Goal: Navigation & Orientation: Find specific page/section

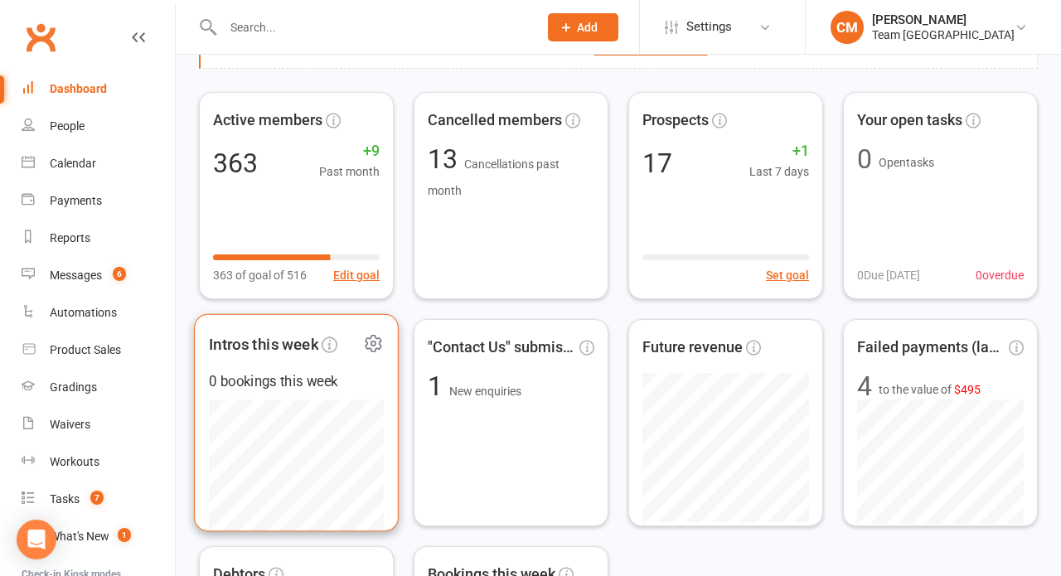
scroll to position [116, 0]
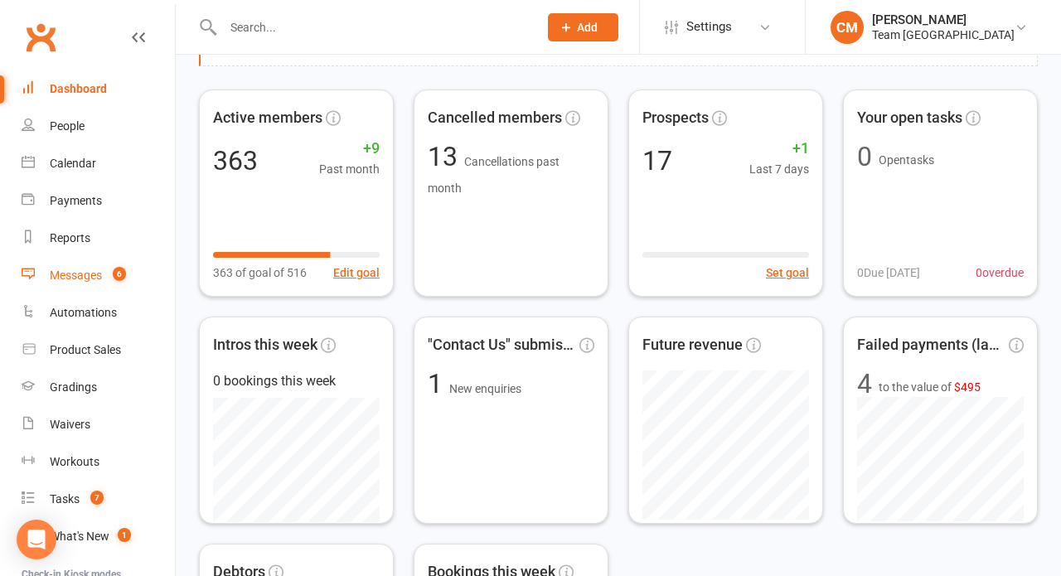
click at [81, 276] on div "Messages" at bounding box center [76, 275] width 52 height 13
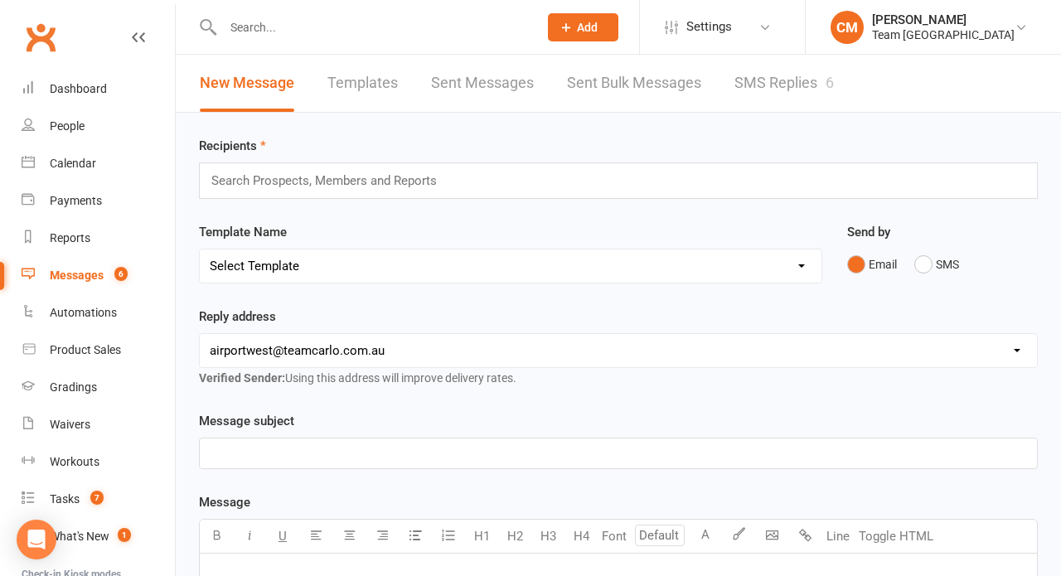
click at [767, 94] on link "SMS Replies 6" at bounding box center [783, 83] width 99 height 57
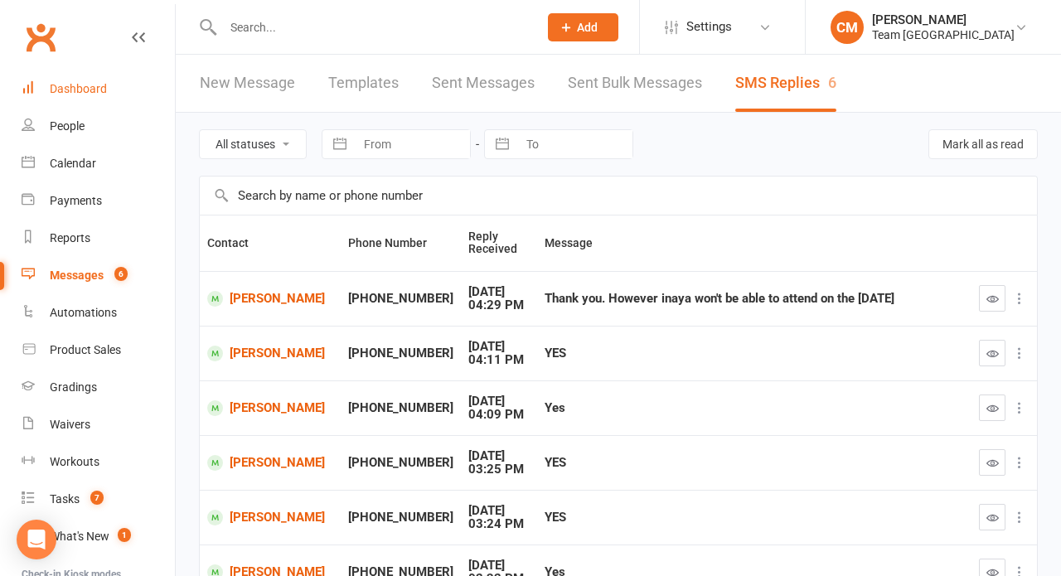
click at [94, 85] on div "Dashboard" at bounding box center [78, 88] width 57 height 13
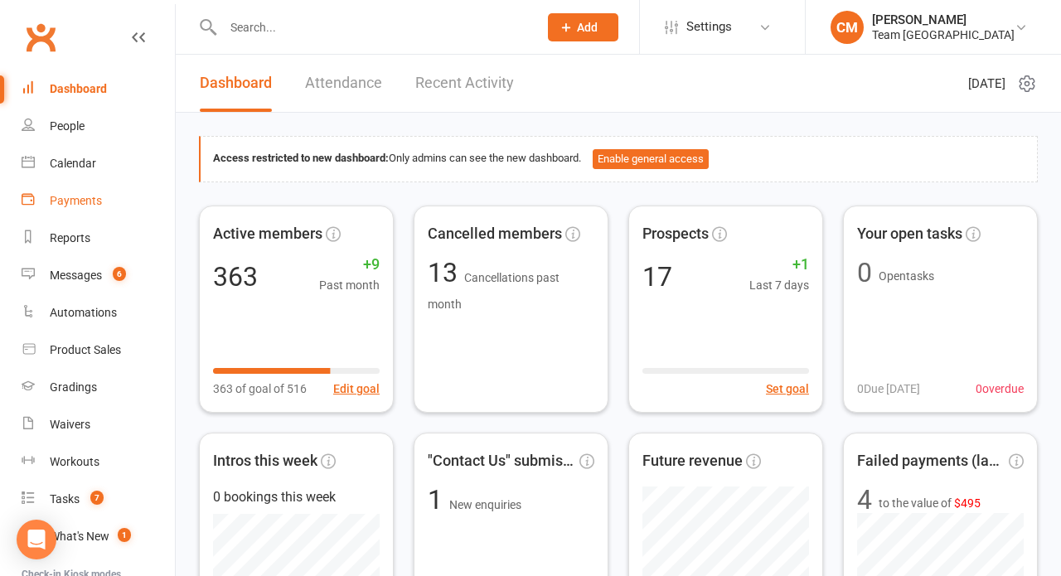
click at [79, 204] on div "Payments" at bounding box center [76, 200] width 52 height 13
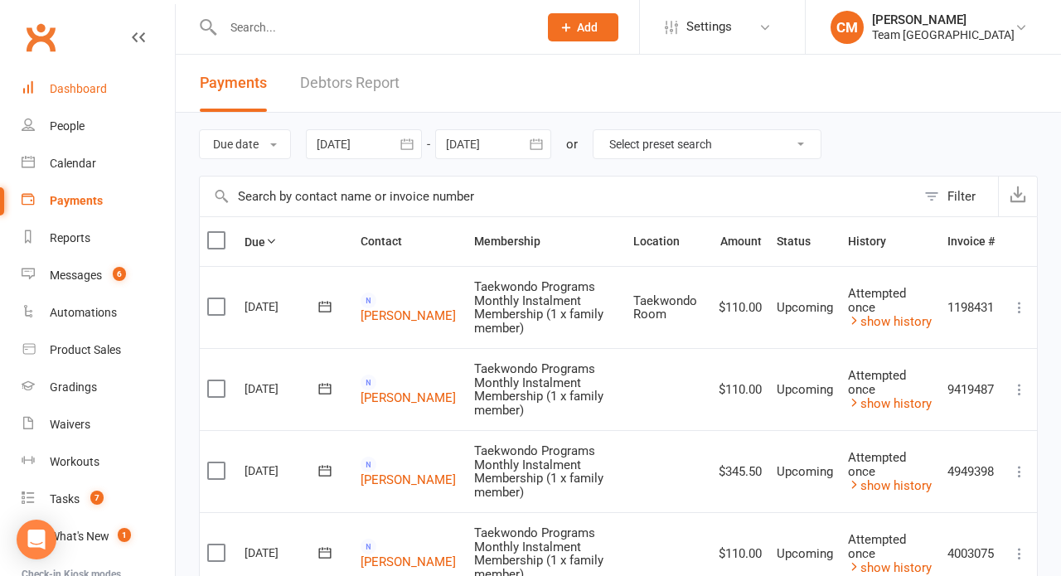
click at [119, 86] on link "Dashboard" at bounding box center [98, 88] width 153 height 37
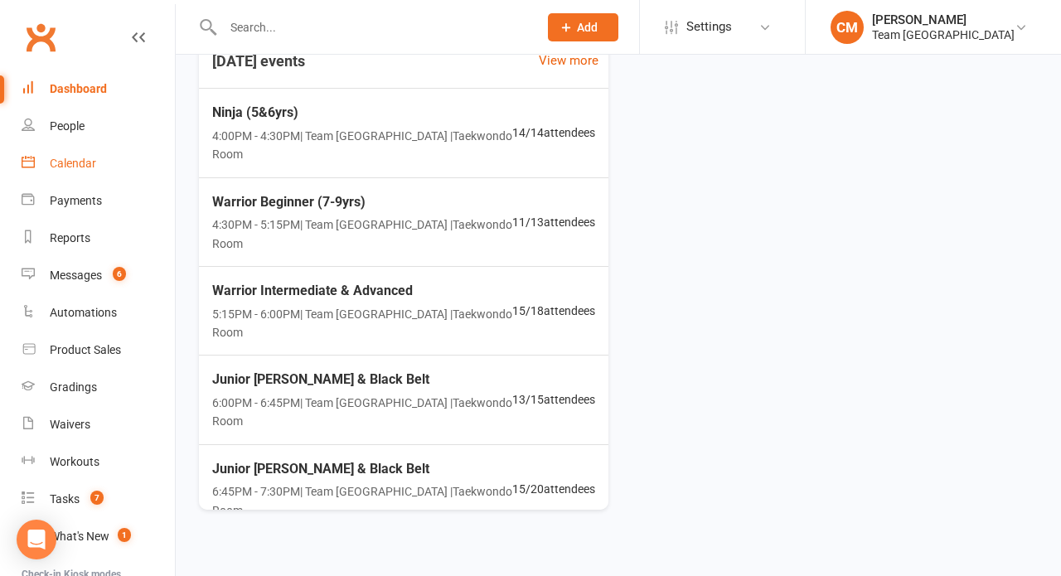
click at [85, 167] on div "Calendar" at bounding box center [73, 163] width 46 height 13
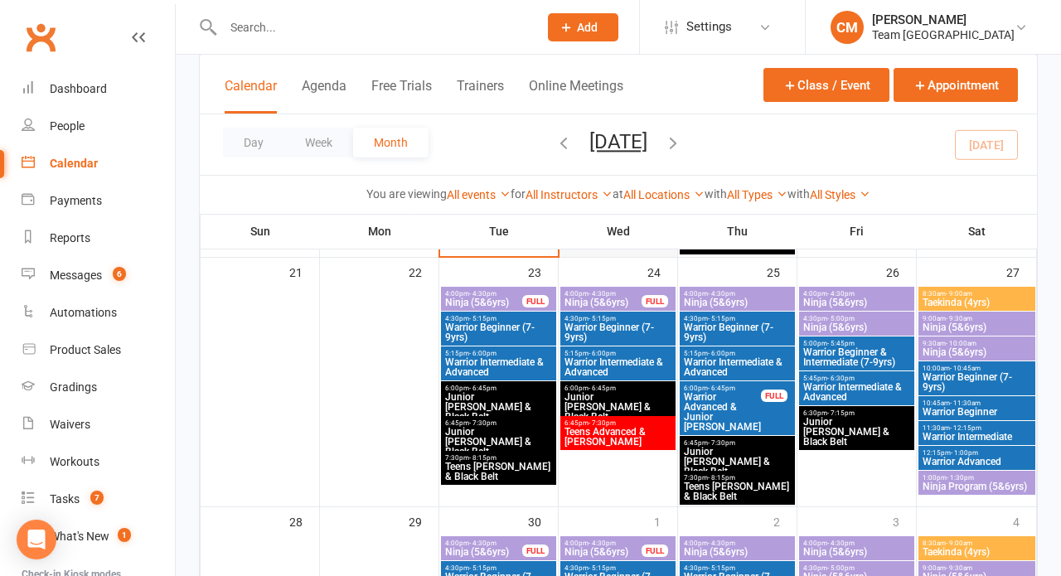
scroll to position [975, 0]
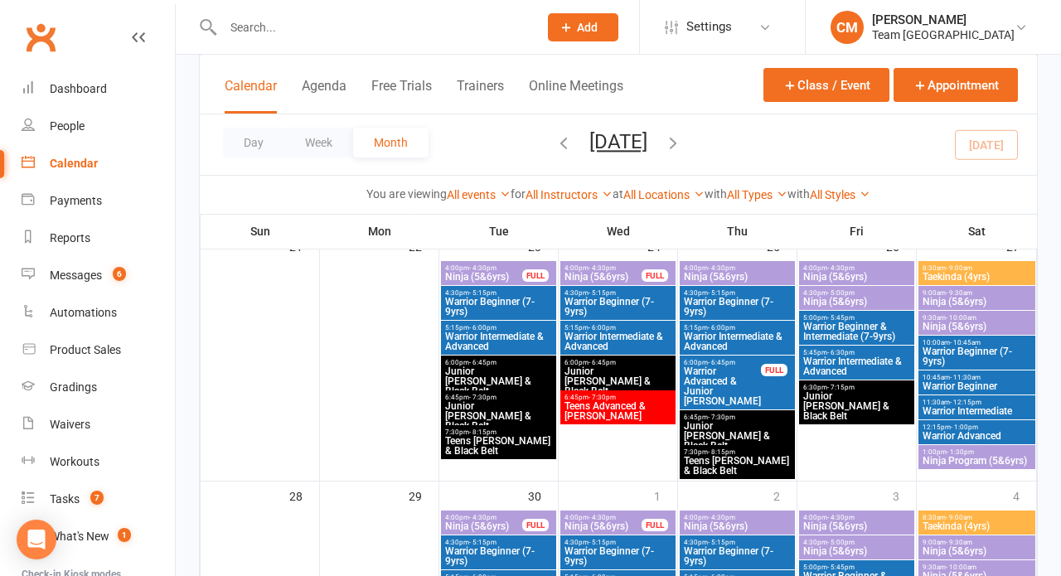
click at [601, 409] on span "Teens Advanced & [PERSON_NAME]" at bounding box center [618, 411] width 109 height 20
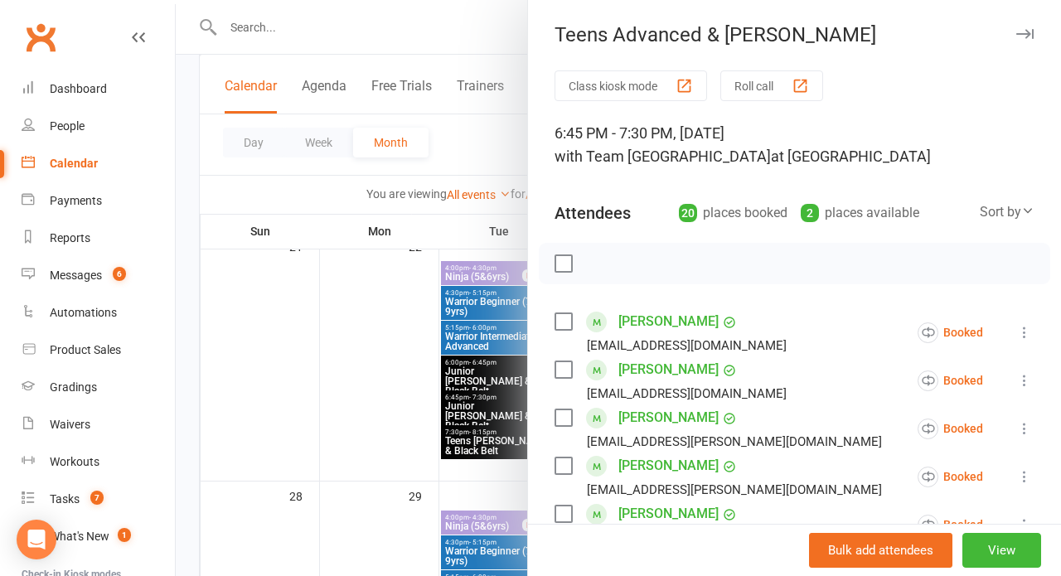
click at [379, 407] on div at bounding box center [618, 288] width 885 height 576
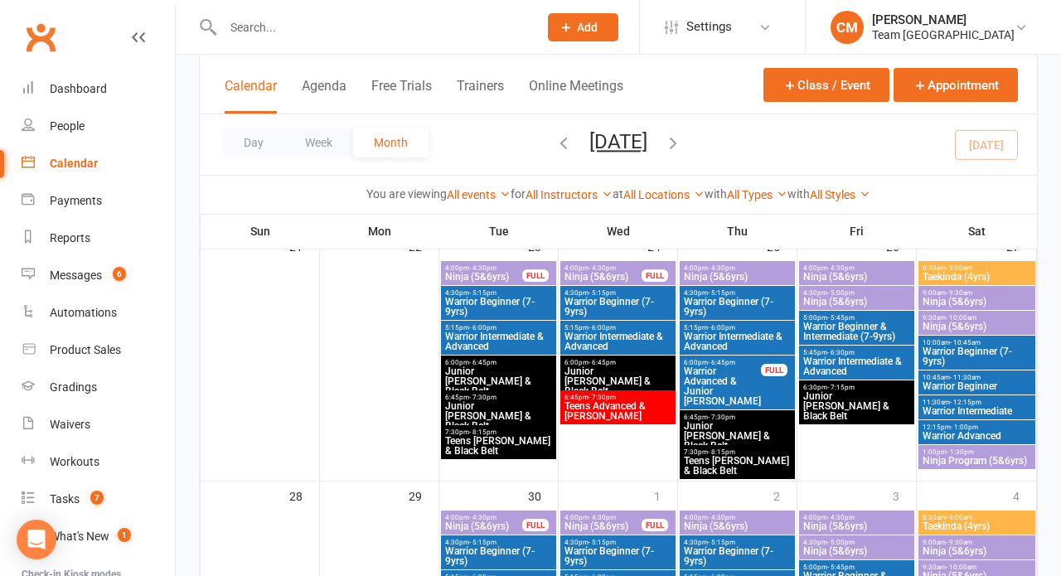
click at [598, 370] on span "Junior [PERSON_NAME] & Black Belt" at bounding box center [618, 381] width 109 height 30
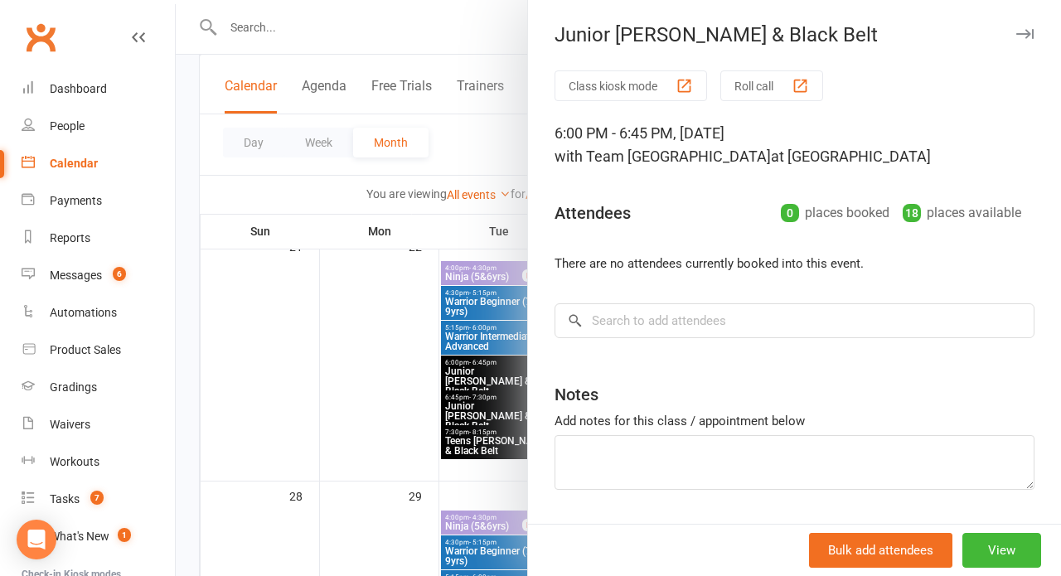
click at [410, 388] on div at bounding box center [618, 288] width 885 height 576
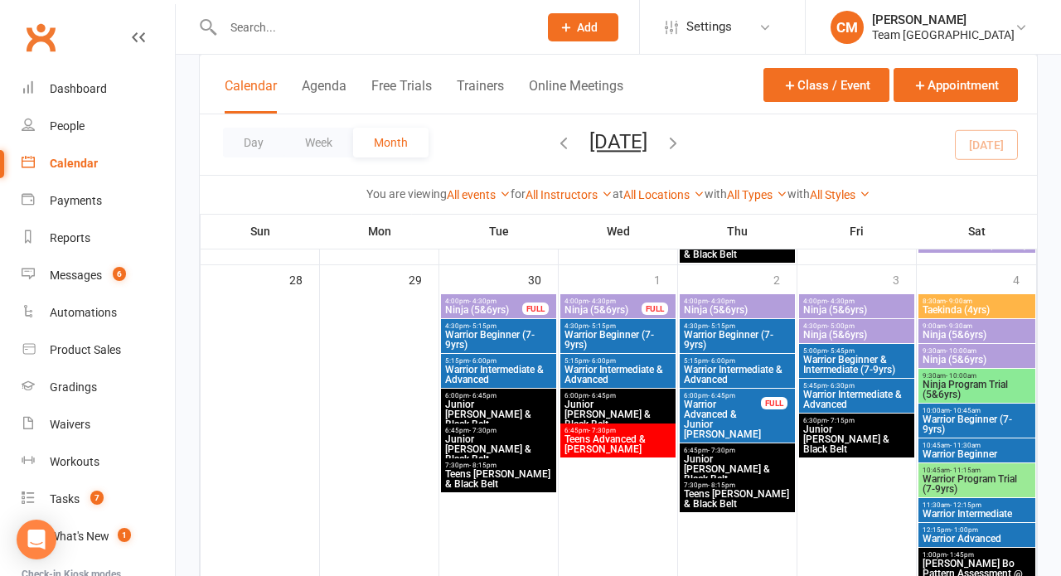
scroll to position [1195, 0]
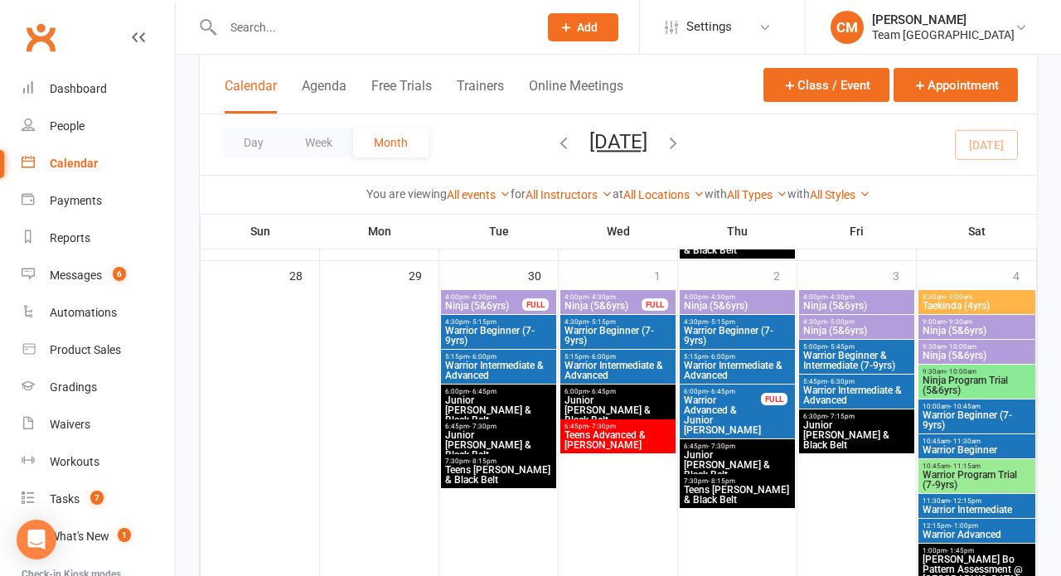
click at [602, 399] on span "Junior [PERSON_NAME] & Black Belt" at bounding box center [618, 410] width 109 height 30
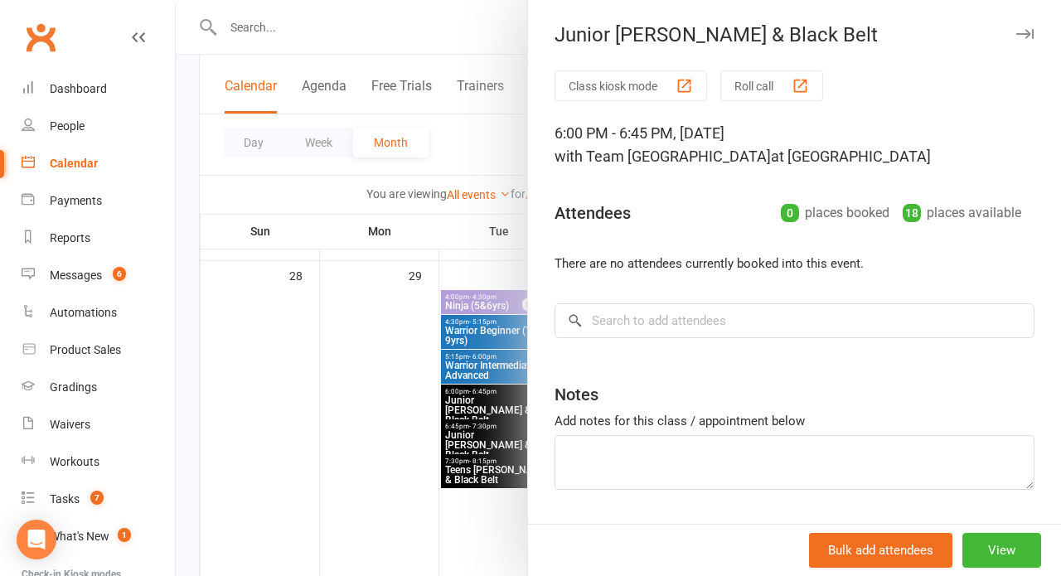
click at [364, 405] on div at bounding box center [618, 288] width 885 height 576
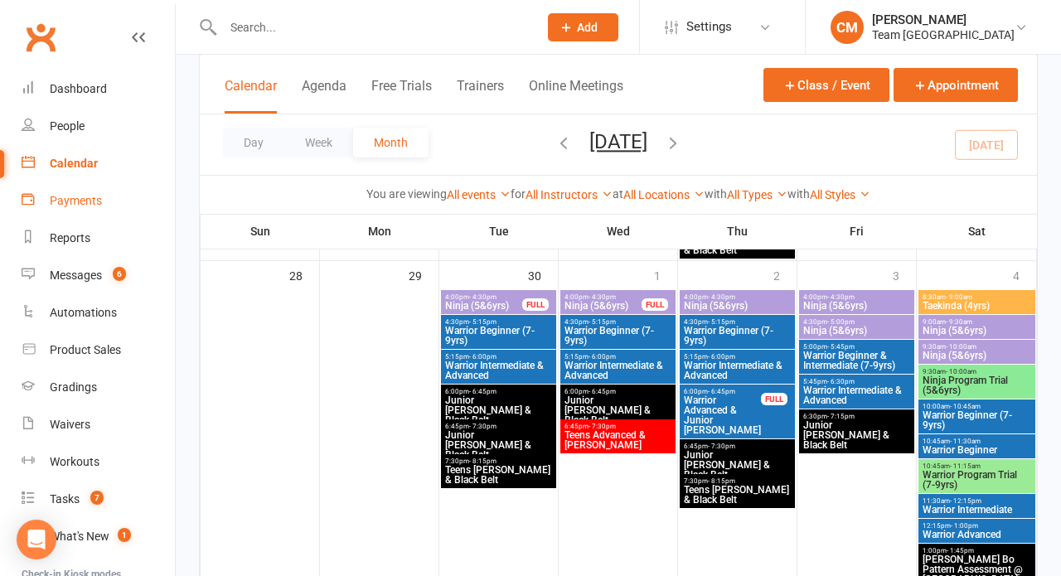
click at [78, 207] on link "Payments" at bounding box center [98, 200] width 153 height 37
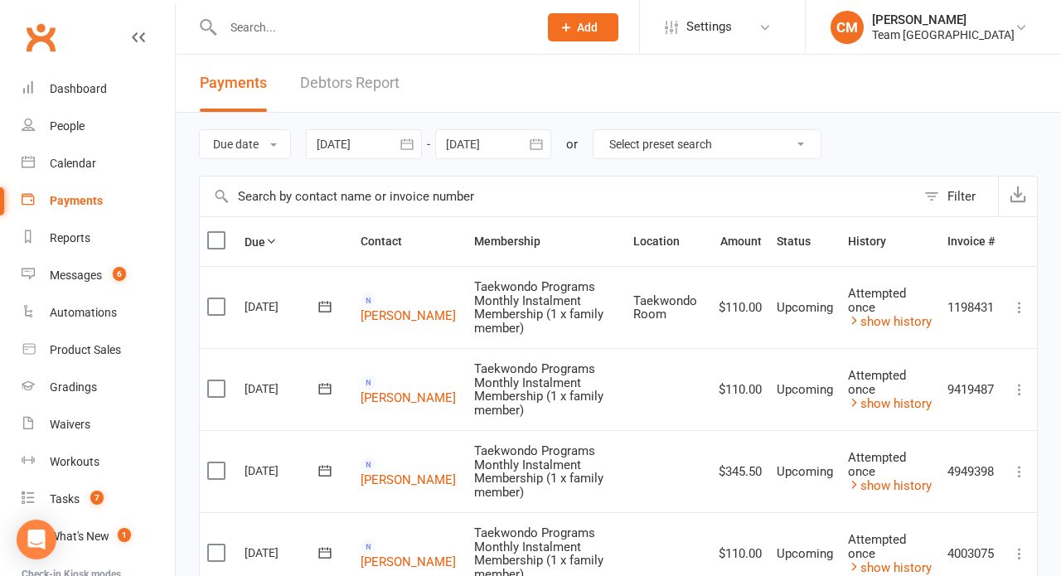
click at [409, 139] on icon "button" at bounding box center [407, 144] width 17 height 17
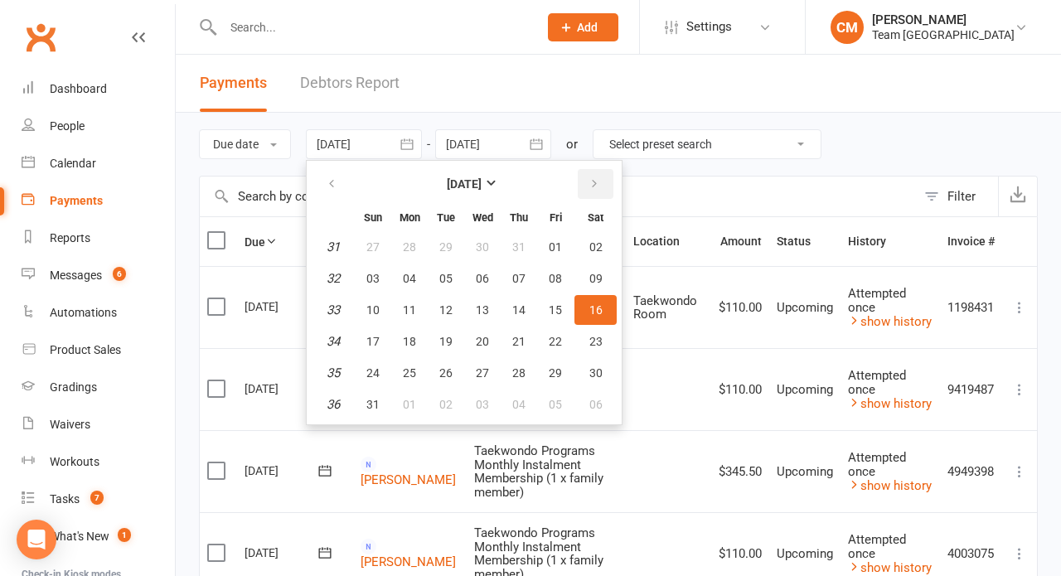
click at [600, 186] on icon "button" at bounding box center [594, 183] width 12 height 13
click at [408, 249] on span "01" at bounding box center [409, 246] width 13 height 13
type input "[DATE]"
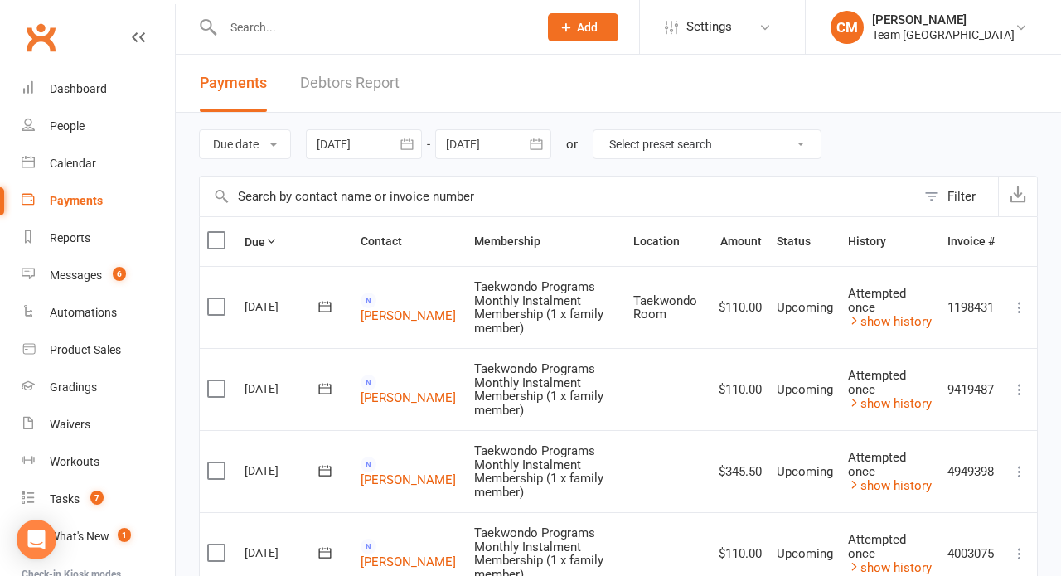
click at [540, 143] on icon "button" at bounding box center [536, 143] width 12 height 11
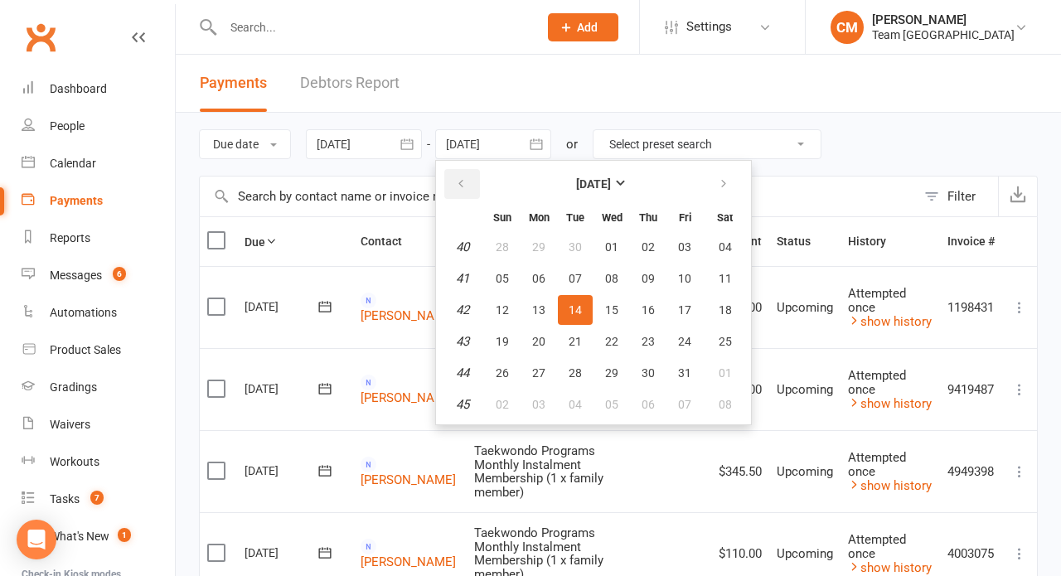
click at [467, 190] on icon "button" at bounding box center [461, 183] width 12 height 13
click at [574, 373] on span "30" at bounding box center [575, 372] width 13 height 13
type input "[DATE]"
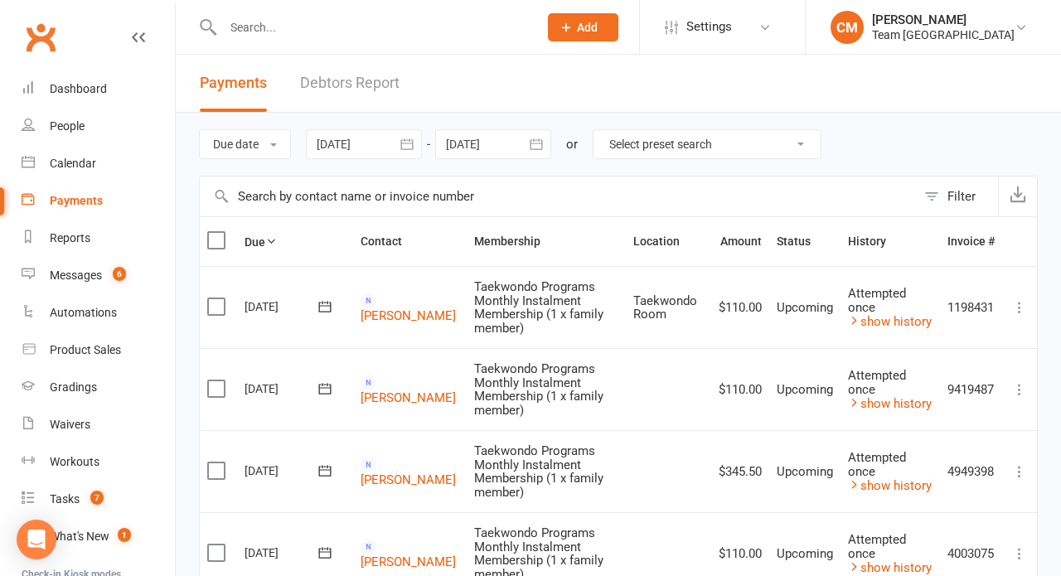
click at [350, 143] on div at bounding box center [364, 144] width 116 height 30
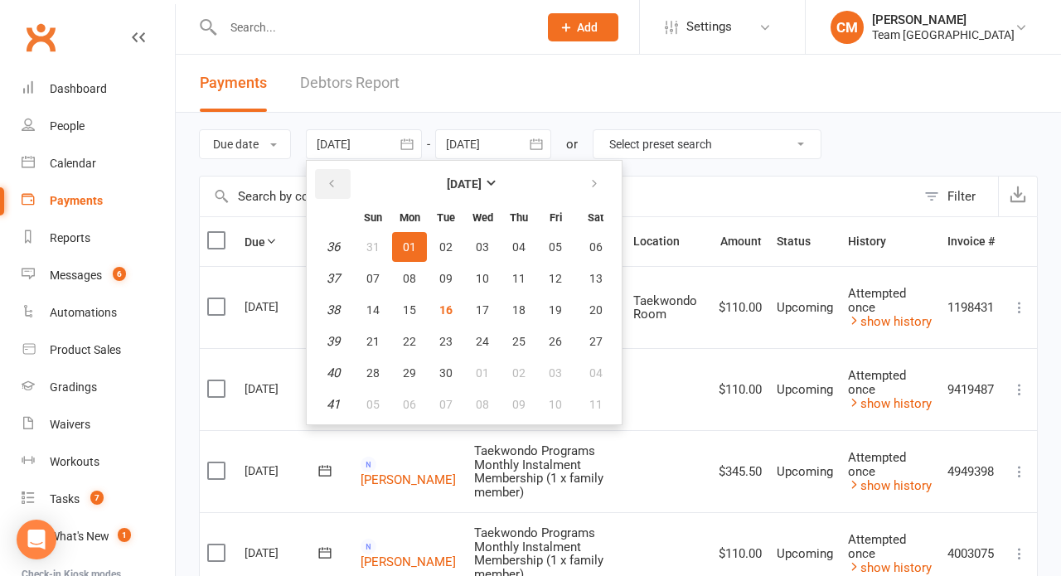
click at [343, 186] on button "button" at bounding box center [333, 184] width 36 height 30
click at [342, 186] on button "button" at bounding box center [333, 184] width 36 height 30
click at [450, 245] on span "01" at bounding box center [445, 246] width 13 height 13
type input "[DATE]"
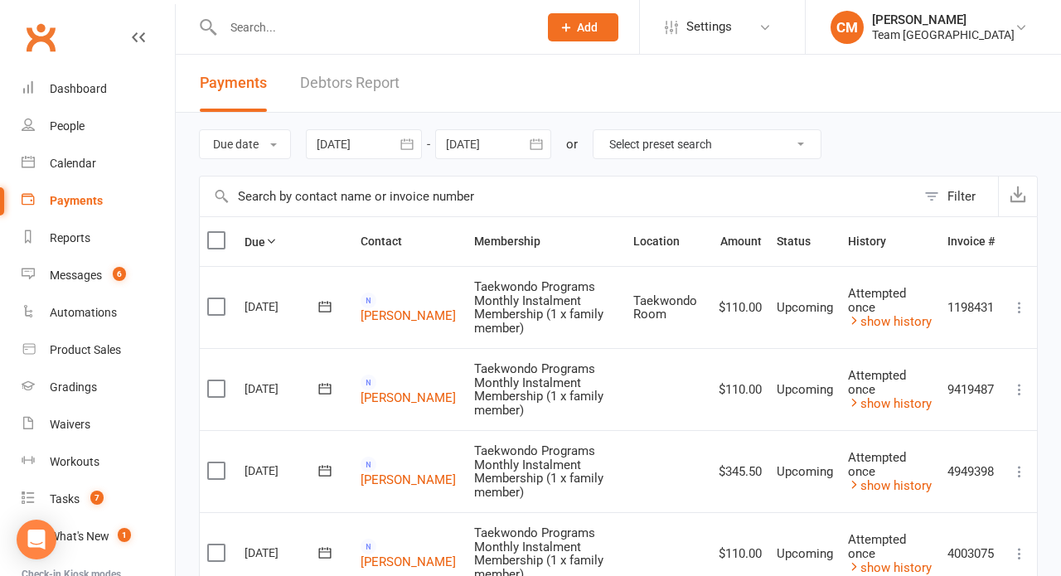
click at [719, 129] on div "Select preset search All failures All skipped payments All pending payments Suc…" at bounding box center [707, 144] width 229 height 30
click at [750, 37] on link "Settings" at bounding box center [722, 26] width 115 height 37
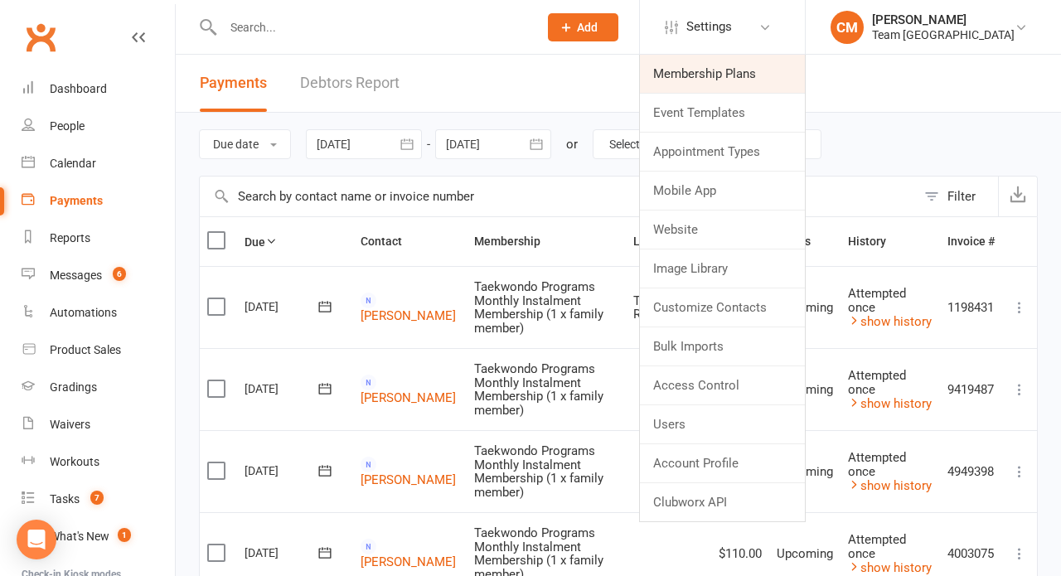
click at [723, 70] on link "Membership Plans" at bounding box center [722, 74] width 165 height 38
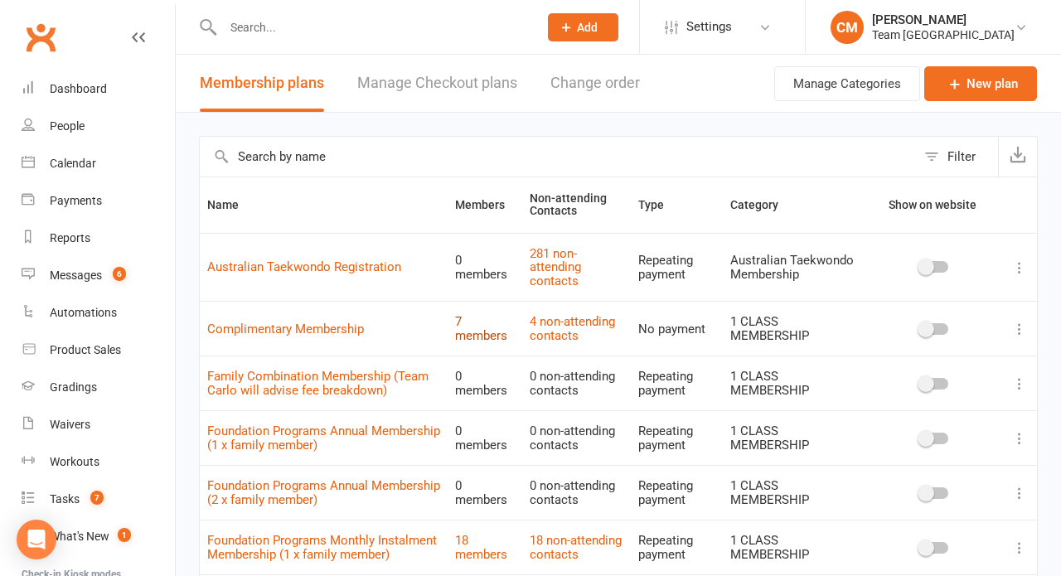
click at [494, 335] on link "7 members" at bounding box center [481, 328] width 52 height 29
click at [452, 87] on link "Manage Checkout plans" at bounding box center [437, 83] width 160 height 57
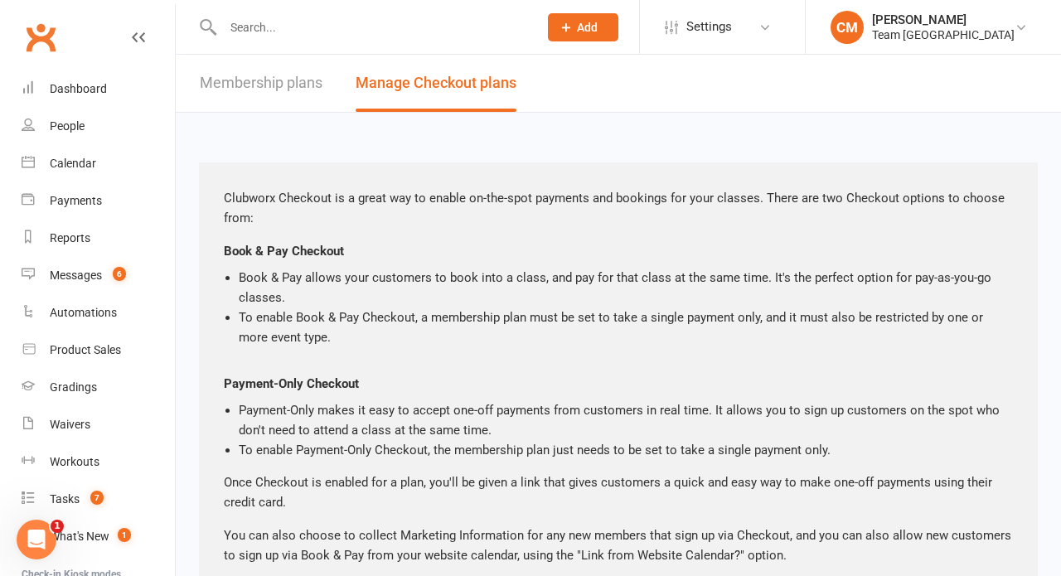
click at [263, 60] on link "Membership plans" at bounding box center [261, 83] width 123 height 57
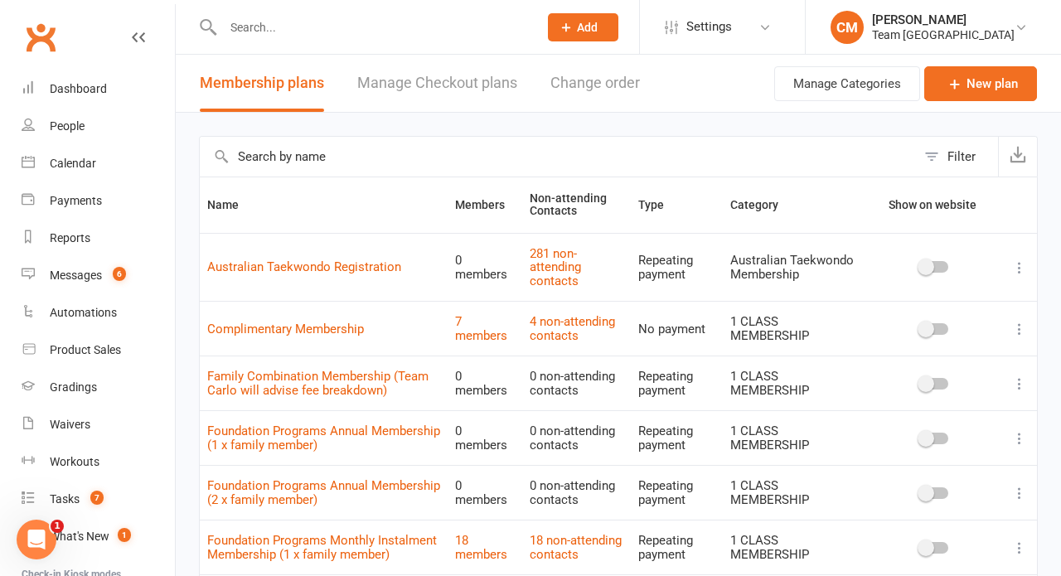
click at [607, 87] on button "Change order" at bounding box center [595, 83] width 90 height 57
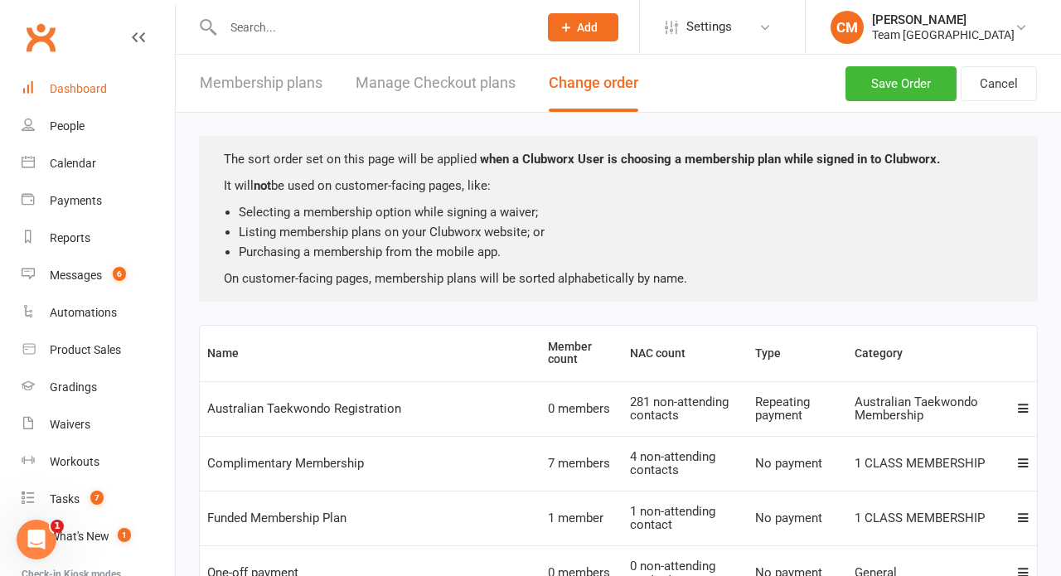
click at [80, 94] on div "Dashboard" at bounding box center [78, 88] width 57 height 13
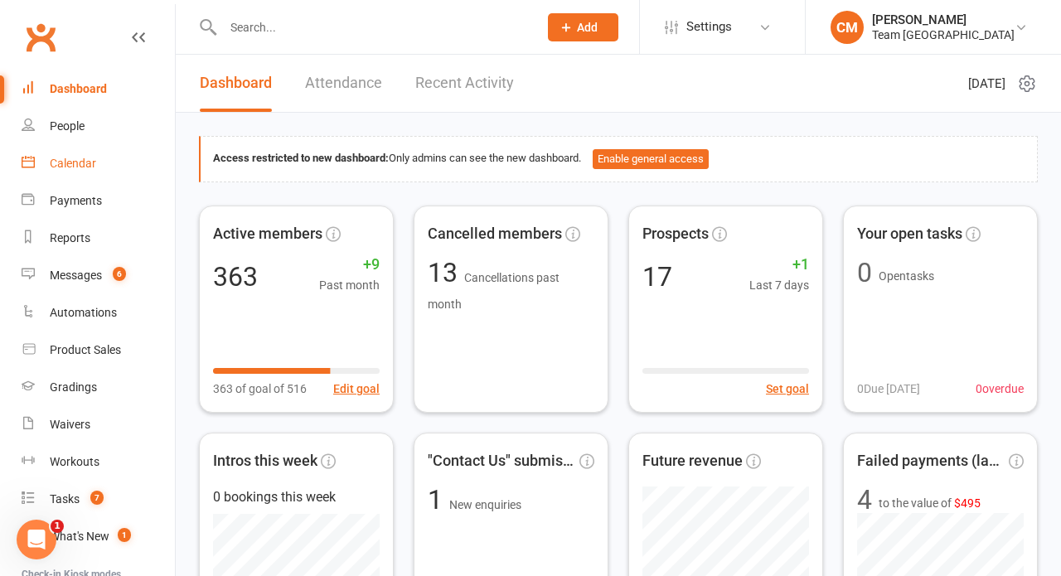
click at [76, 157] on div "Calendar" at bounding box center [73, 163] width 46 height 13
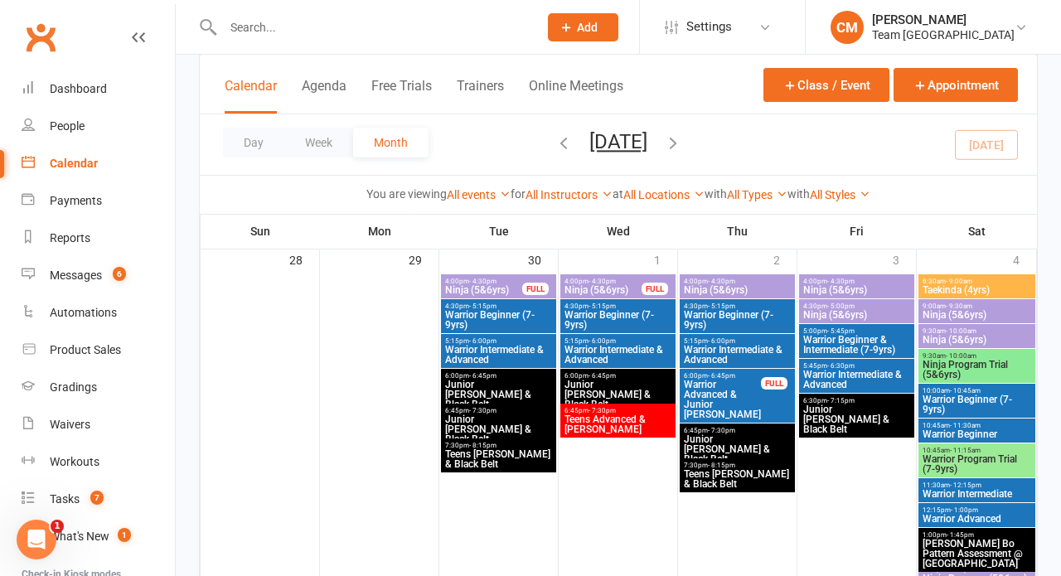
scroll to position [1241, 0]
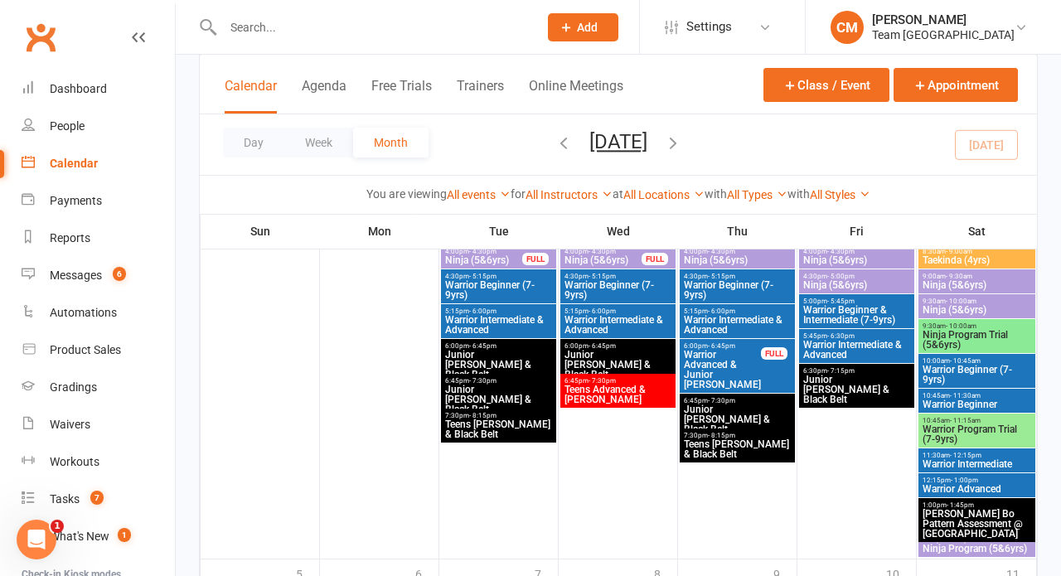
click at [967, 336] on span "Ninja Program Trial (5&6yrs)" at bounding box center [977, 340] width 110 height 20
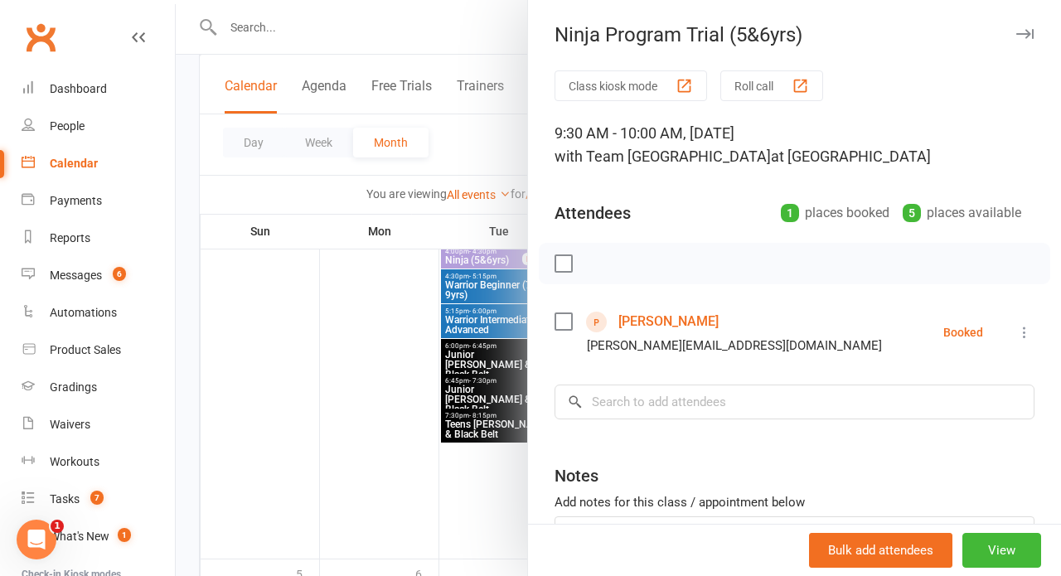
click at [336, 451] on div at bounding box center [618, 288] width 885 height 576
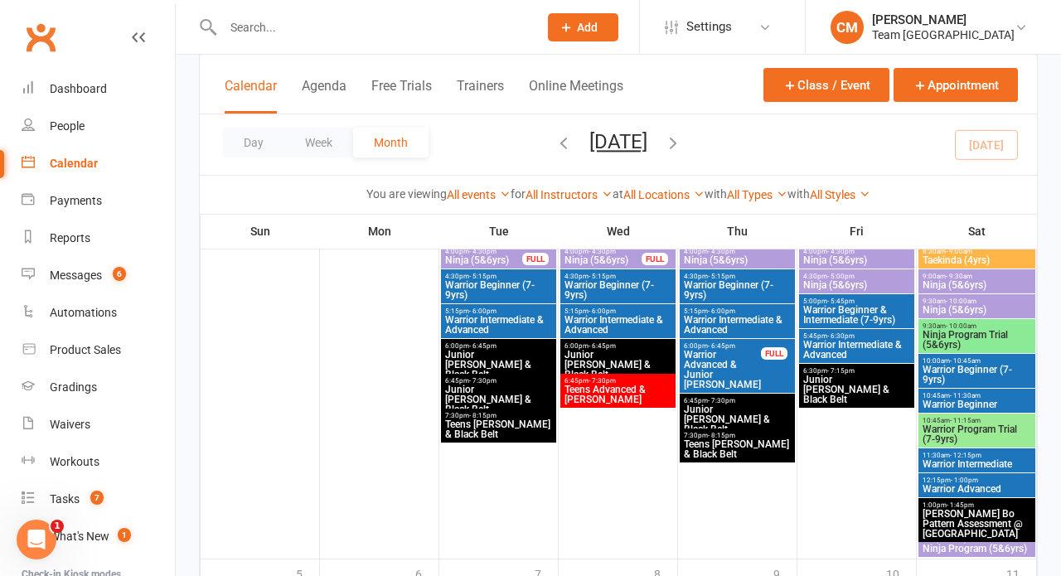
click at [946, 425] on span "Warrior Program Trial (7-9yrs)" at bounding box center [977, 434] width 110 height 20
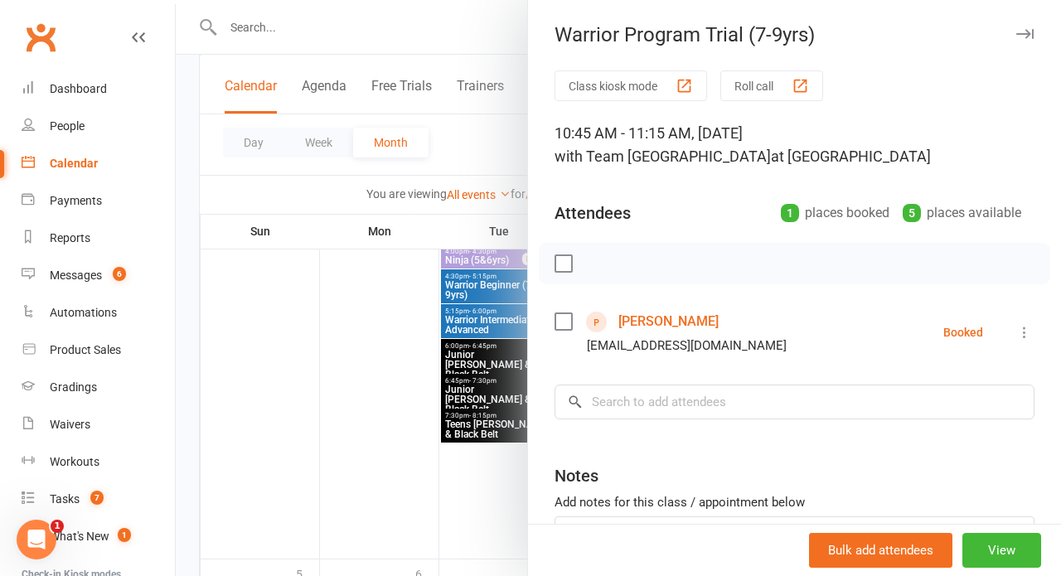
click at [414, 435] on div at bounding box center [618, 288] width 885 height 576
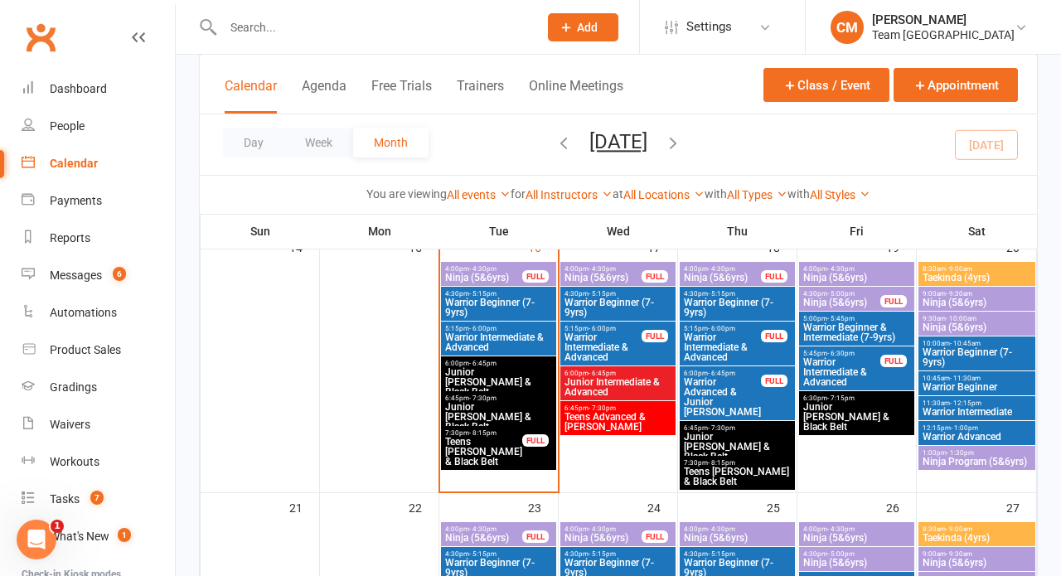
scroll to position [699, 0]
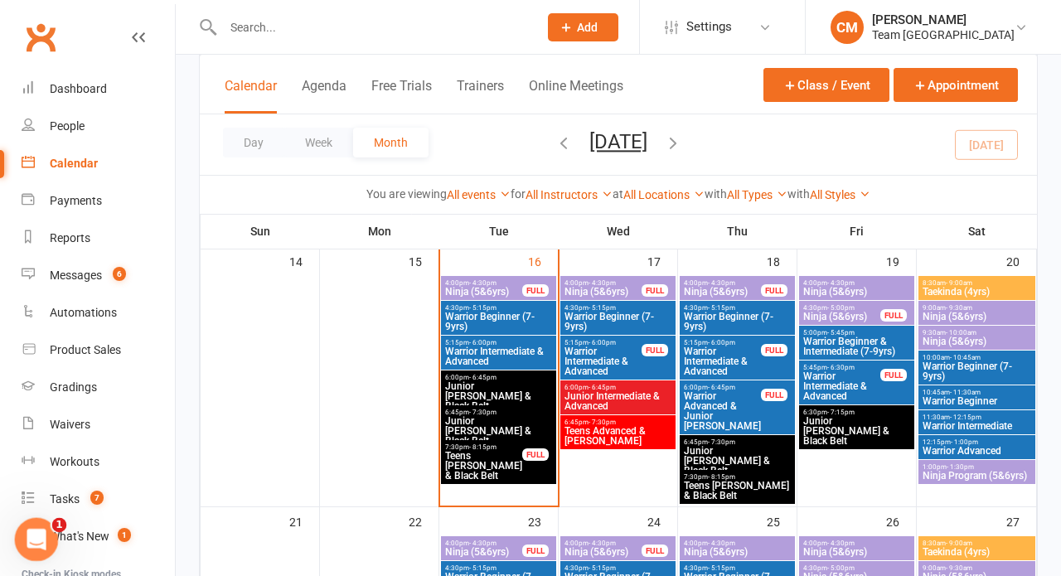
click at [40, 525] on div "Open Intercom Messenger" at bounding box center [34, 537] width 55 height 55
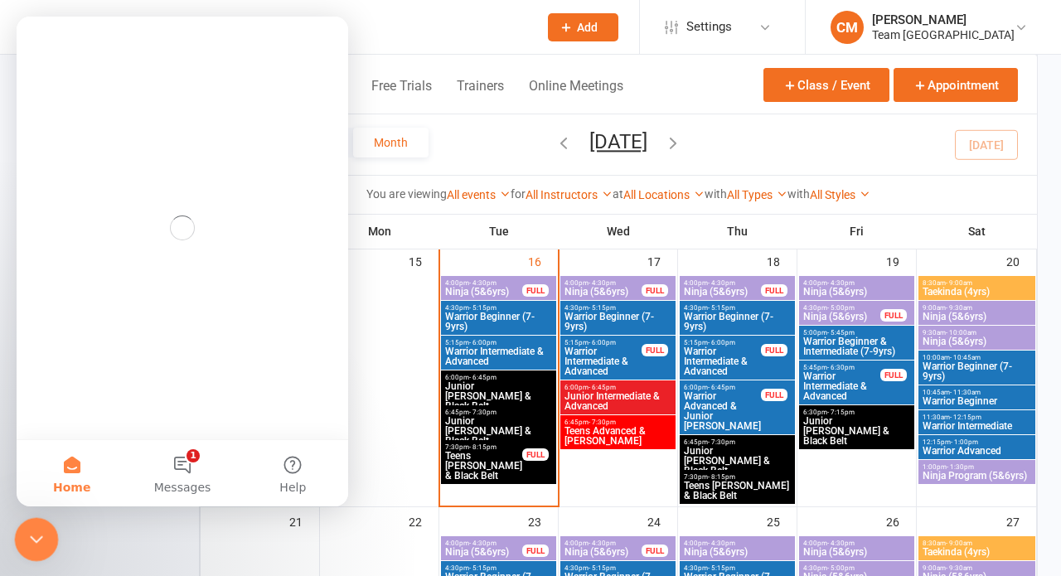
scroll to position [0, 0]
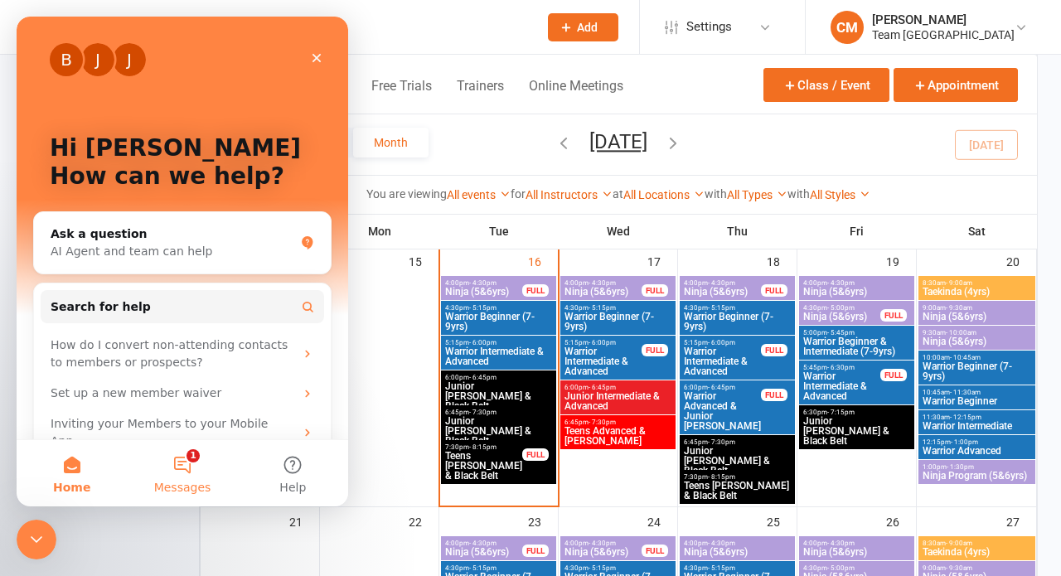
click at [186, 467] on button "1 Messages" at bounding box center [182, 473] width 110 height 66
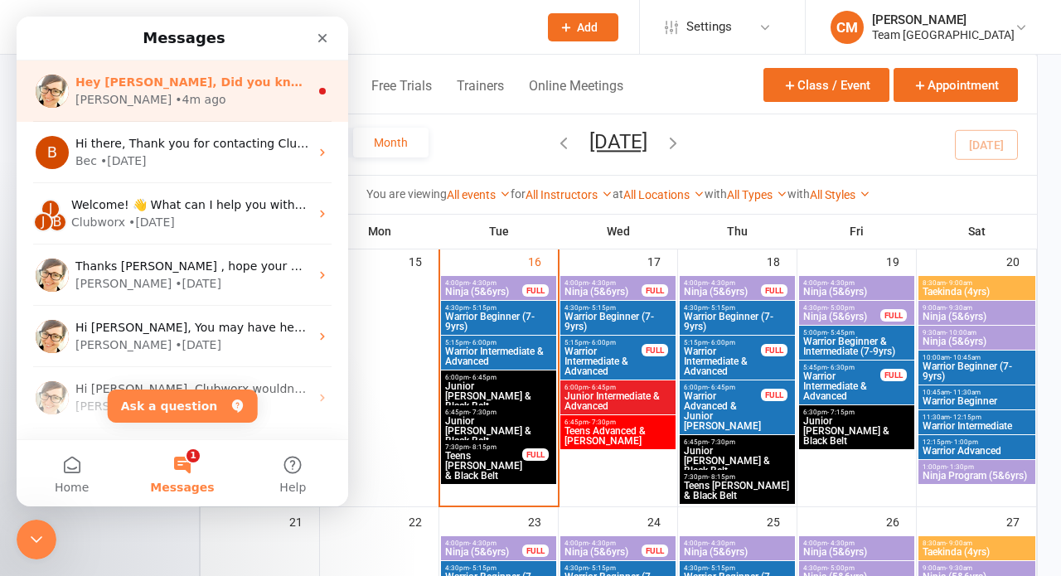
click at [247, 98] on div "[PERSON_NAME] • 4m ago" at bounding box center [192, 99] width 234 height 17
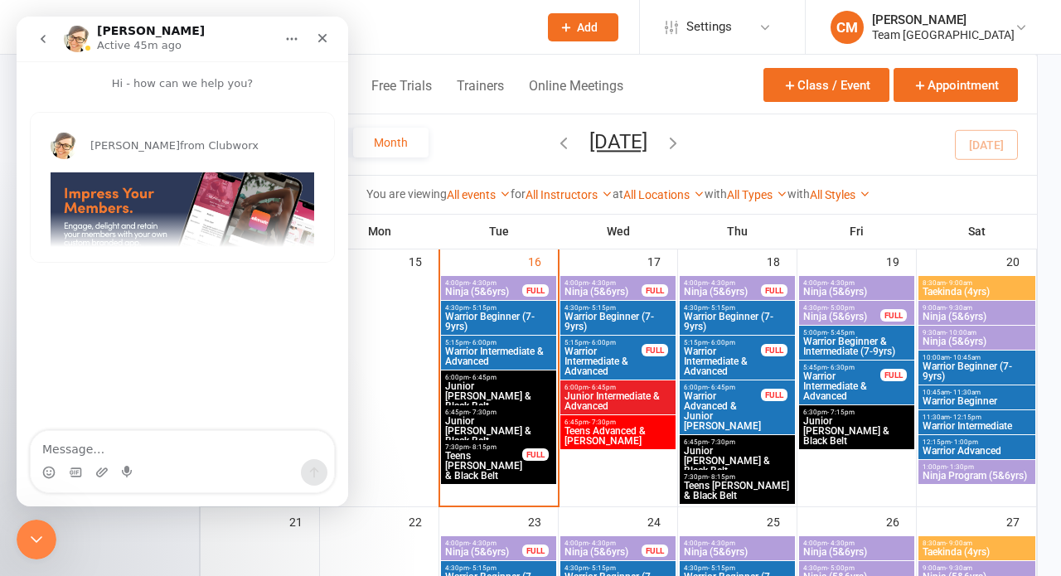
click at [169, 229] on div "[PERSON_NAME] from Clubworx Hey [PERSON_NAME], Did you know your members can bo…" at bounding box center [182, 187] width 303 height 149
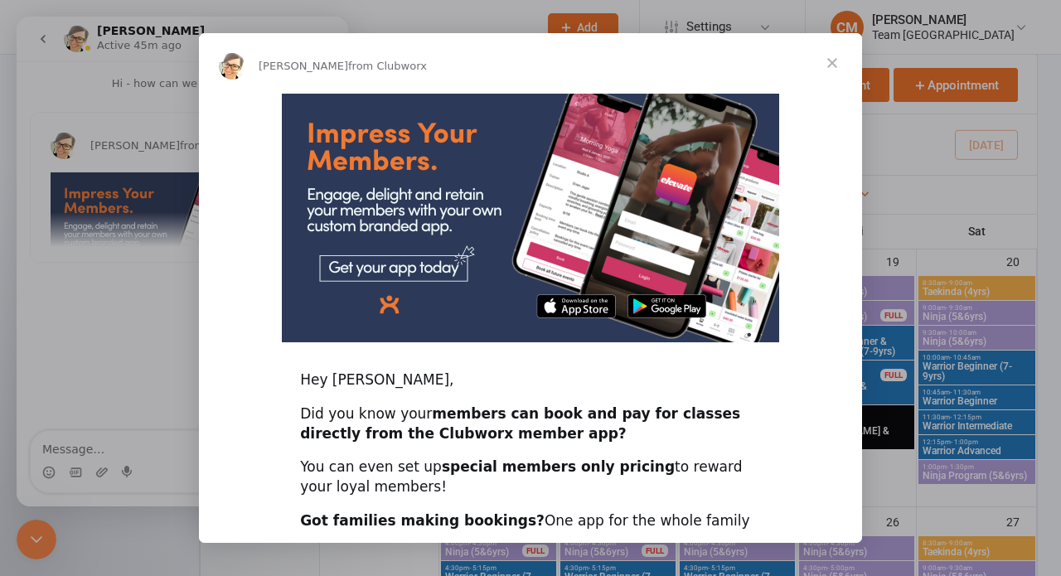
click at [833, 66] on span "Close" at bounding box center [832, 63] width 60 height 60
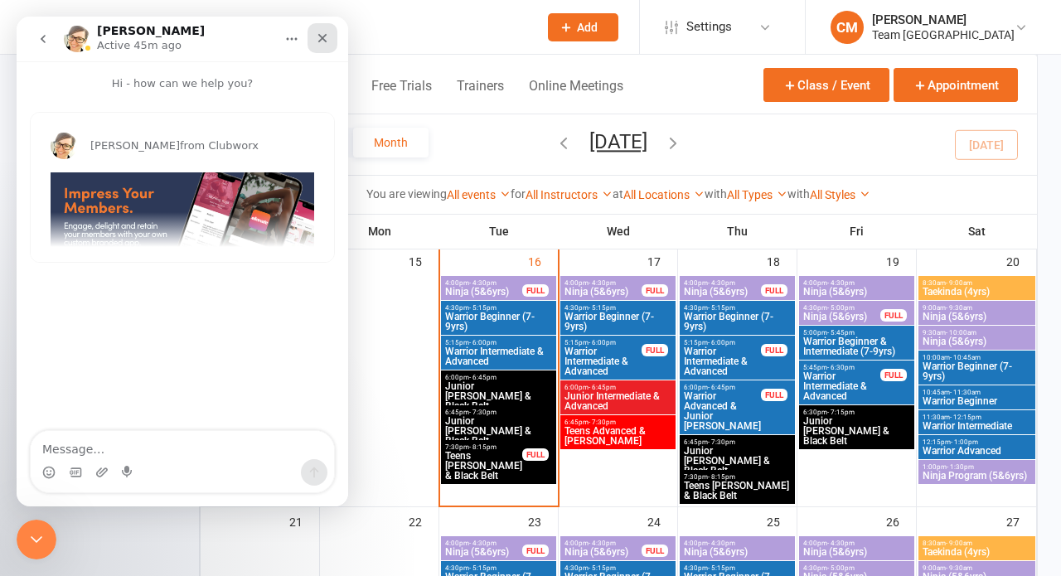
click at [320, 38] on icon "Close" at bounding box center [322, 37] width 13 height 13
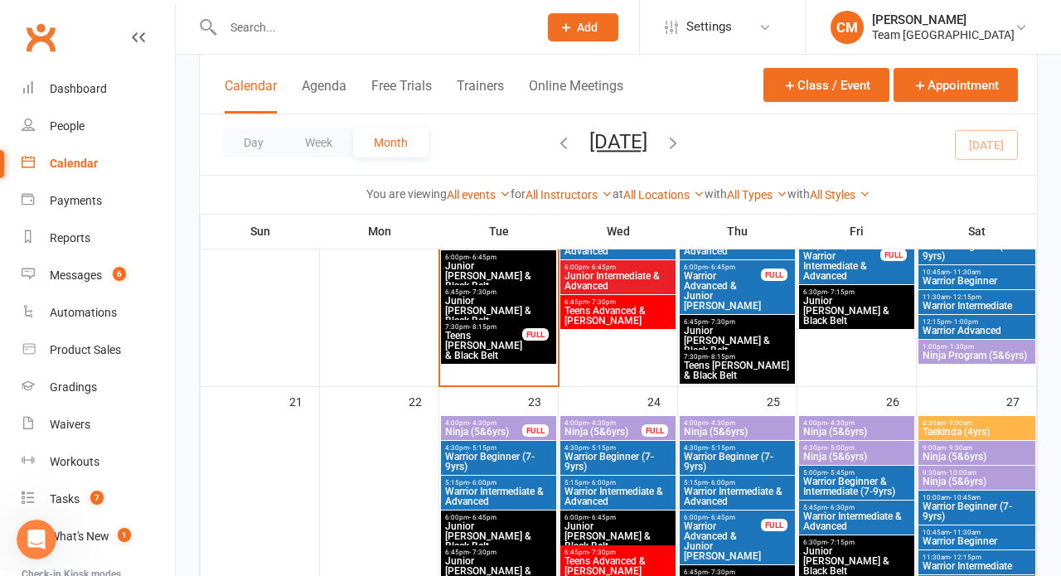
scroll to position [820, 0]
